Goal: Task Accomplishment & Management: Manage account settings

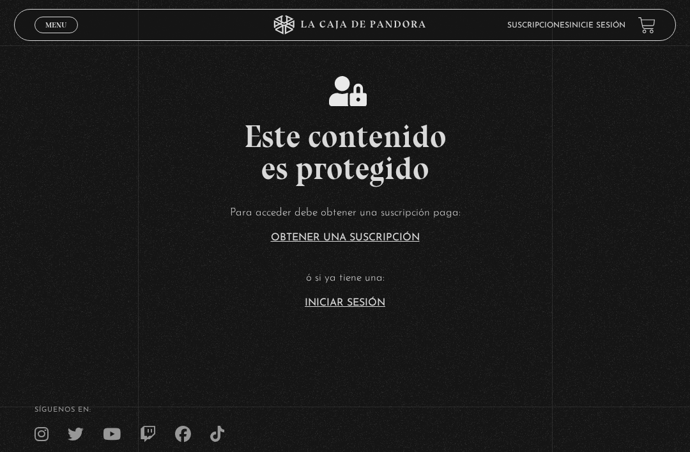
click at [356, 308] on link "Iniciar Sesión" at bounding box center [345, 303] width 80 height 10
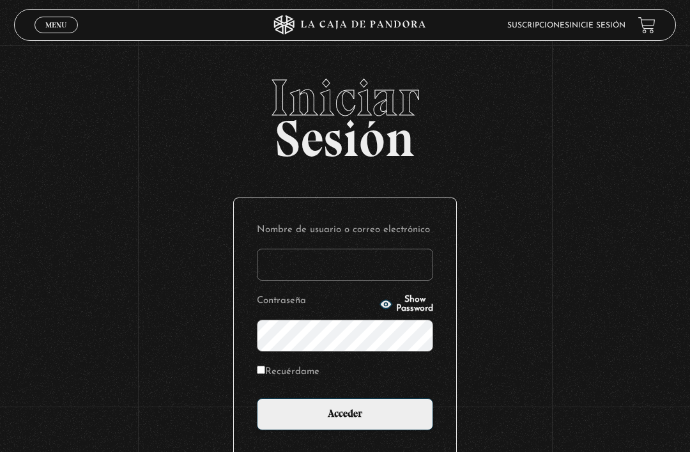
type input "[EMAIL_ADDRESS][DOMAIN_NAME]"
click at [345, 420] on input "Acceder" at bounding box center [345, 414] width 176 height 32
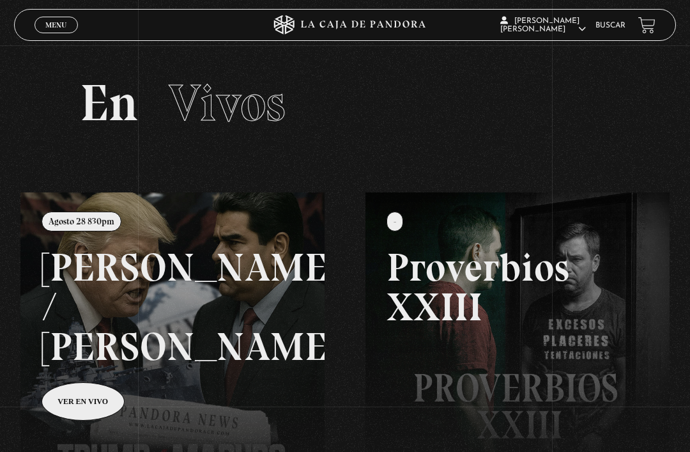
click at [241, 264] on link at bounding box center [365, 418] width 690 height 452
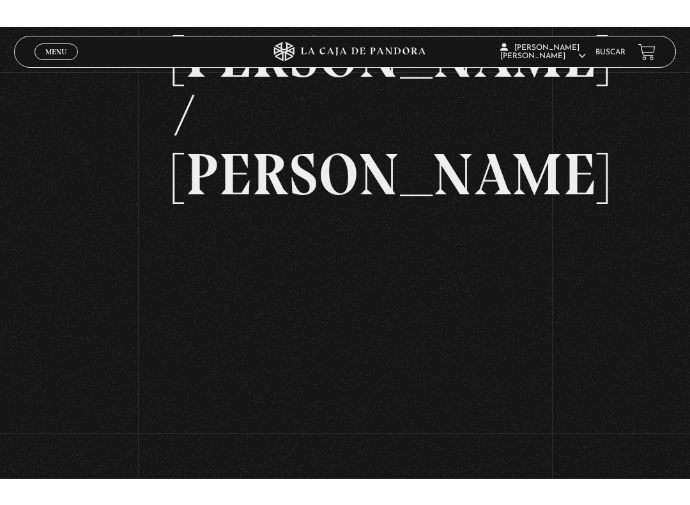
scroll to position [13, 0]
